Goal: Navigation & Orientation: Understand site structure

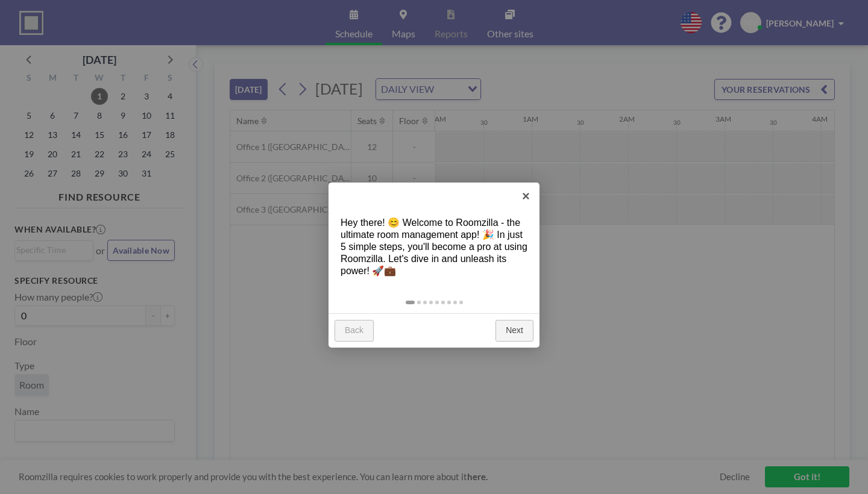
scroll to position [0, 784]
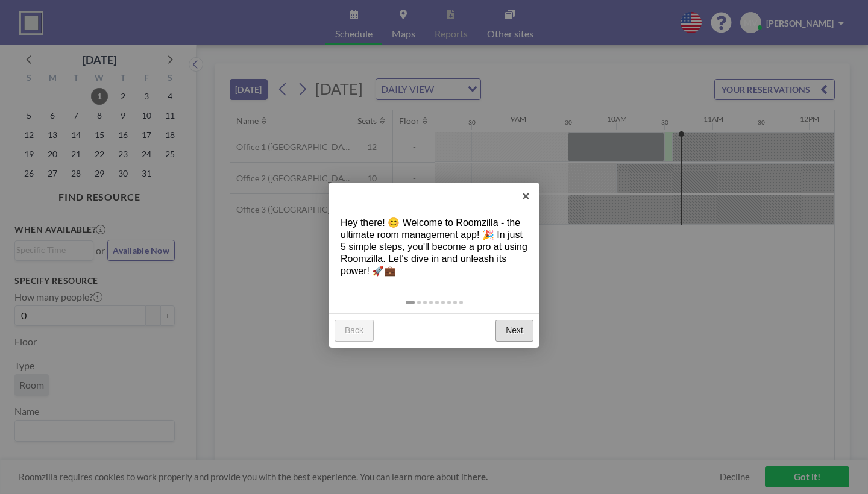
click at [518, 320] on link "Next" at bounding box center [514, 331] width 38 height 22
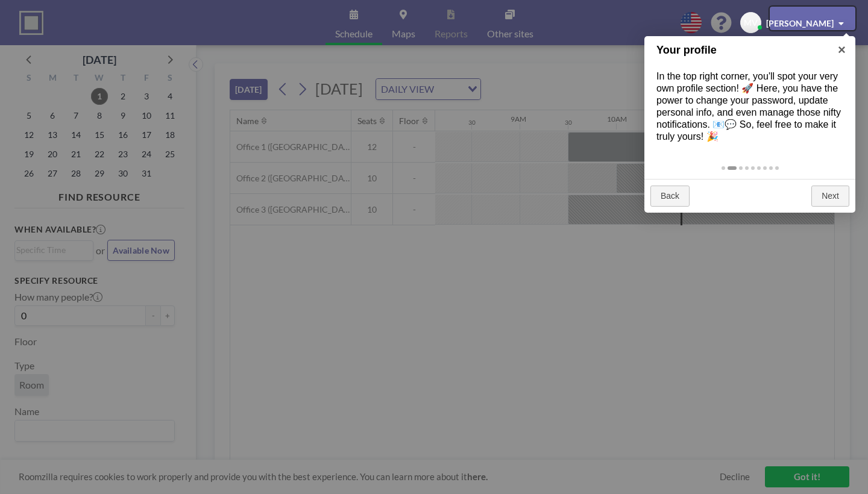
click at [580, 249] on div at bounding box center [434, 247] width 868 height 494
click at [840, 19] on div at bounding box center [813, 18] width 86 height 23
click at [849, 26] on div at bounding box center [813, 18] width 86 height 23
click at [736, 22] on div at bounding box center [434, 247] width 868 height 494
click at [501, 267] on div at bounding box center [434, 247] width 868 height 494
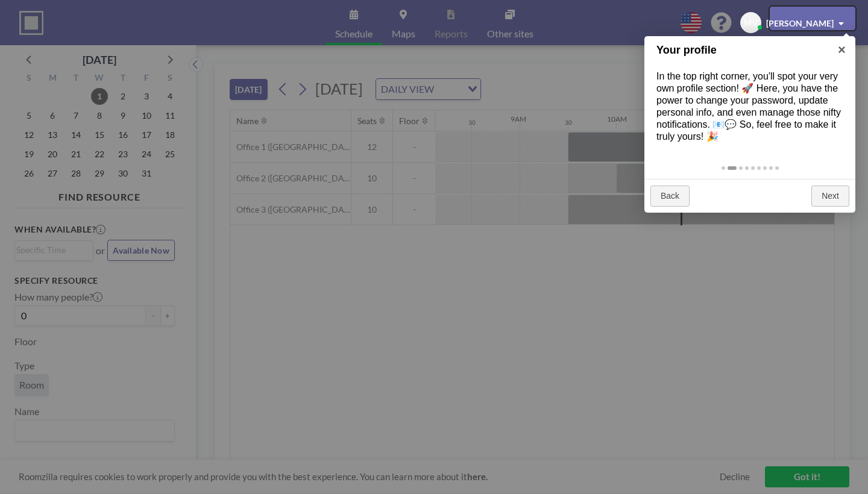
click at [461, 34] on div at bounding box center [434, 247] width 868 height 494
click at [625, 240] on div at bounding box center [434, 247] width 868 height 494
click at [779, 483] on div at bounding box center [434, 247] width 868 height 494
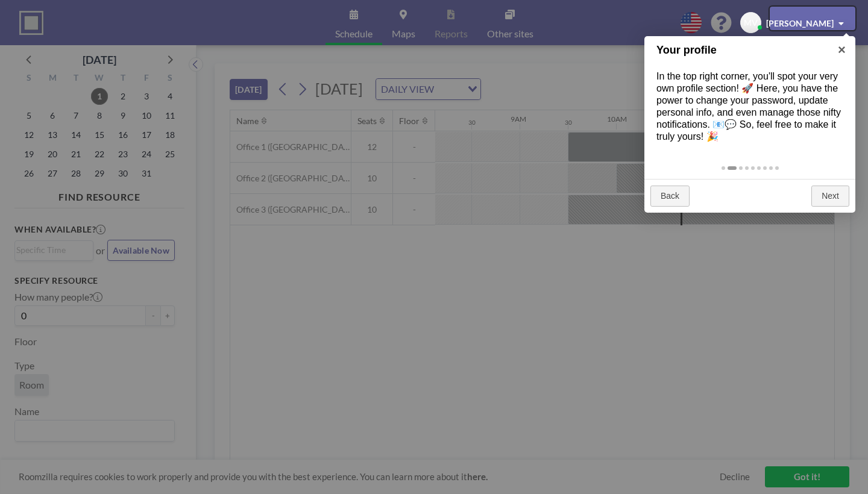
click at [786, 20] on div at bounding box center [813, 18] width 86 height 23
